Goal: Transaction & Acquisition: Purchase product/service

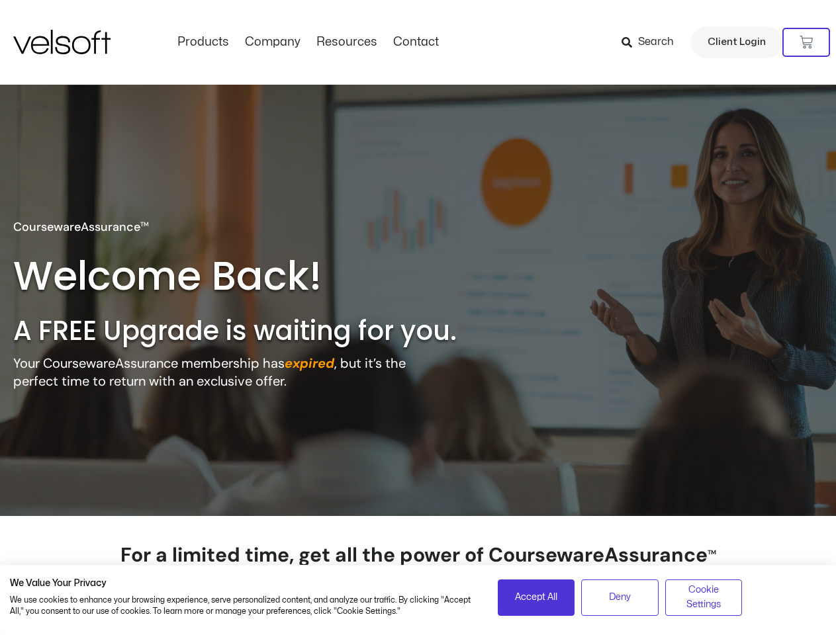
click at [418, 318] on h2 "A FREE Upgrade is waiting for you." at bounding box center [262, 331] width 499 height 34
click at [806, 42] on icon at bounding box center [806, 42] width 13 height 13
click at [536, 598] on span "Accept All" at bounding box center [536, 597] width 42 height 15
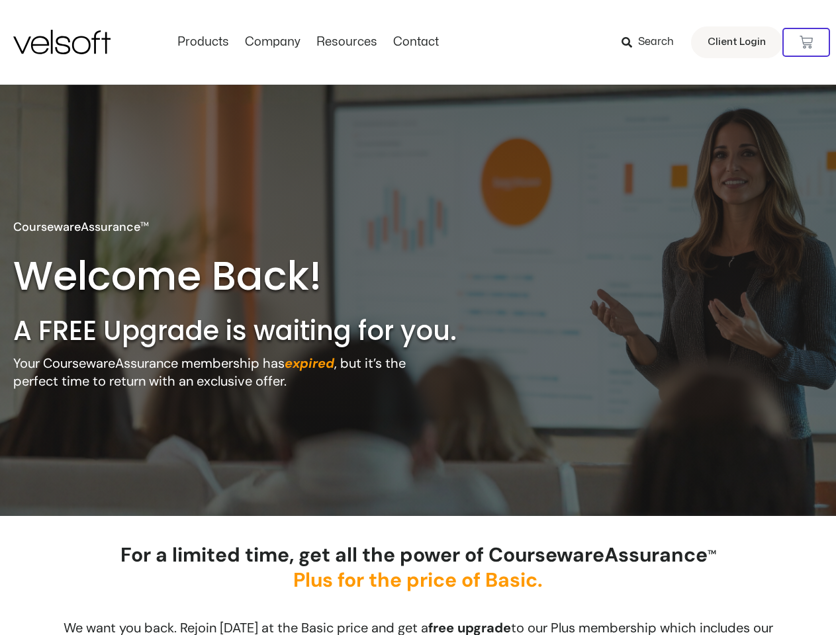
click at [620, 598] on div "For a limited time, get all the power of CoursewareAssurance TM Plus for the pr…" at bounding box center [418, 578] width 675 height 70
click at [704, 598] on div "For a limited time, get all the power of CoursewareAssurance TM Plus for the pr…" at bounding box center [418, 578] width 675 height 70
